Goal: Transaction & Acquisition: Purchase product/service

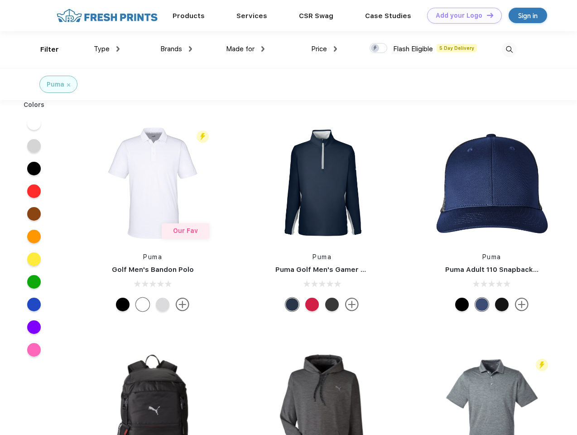
scroll to position [0, 0]
click at [461, 15] on link "Add your Logo Design Tool" at bounding box center [464, 16] width 75 height 16
click at [43, 49] on div "Filter" at bounding box center [49, 49] width 19 height 10
click at [107, 49] on span "Type" at bounding box center [102, 49] width 16 height 8
click at [176, 49] on span "Brands" at bounding box center [171, 49] width 22 height 8
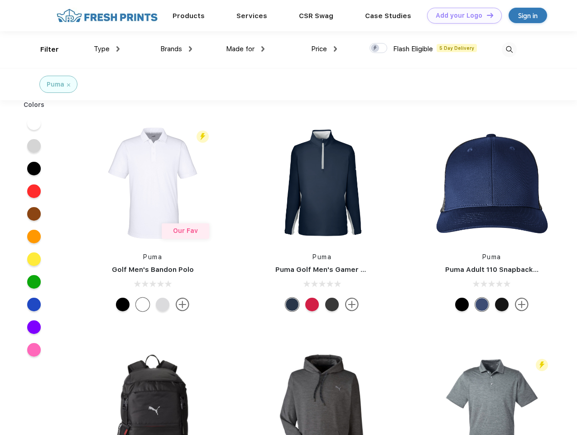
click at [246, 49] on span "Made for" at bounding box center [240, 49] width 29 height 8
click at [324, 49] on span "Price" at bounding box center [319, 49] width 16 height 8
click at [379, 48] on div at bounding box center [379, 48] width 18 height 10
click at [376, 48] on input "checkbox" at bounding box center [373, 46] width 6 height 6
click at [509, 49] on img at bounding box center [509, 49] width 15 height 15
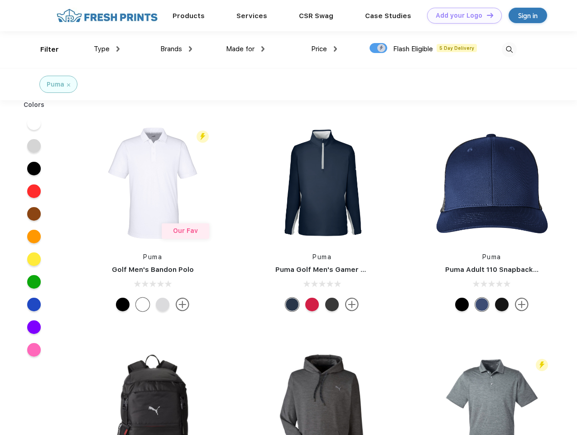
click at [34, 123] on div at bounding box center [34, 123] width 35 height 23
click at [34, 146] on div at bounding box center [34, 146] width 14 height 14
